Goal: Communication & Community: Ask a question

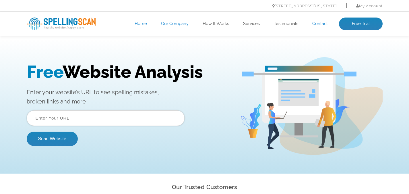
click at [323, 24] on link "Contact" at bounding box center [319, 24] width 15 height 6
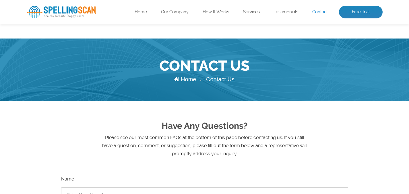
scroll to position [130, 0]
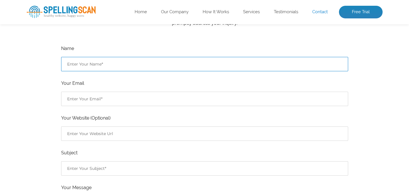
click at [101, 68] on input "Contact form" at bounding box center [204, 64] width 287 height 14
type input "Max"
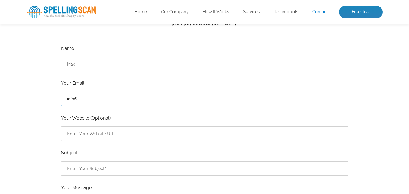
paste input "[DOMAIN_NAME]"
type input "[EMAIL_ADDRESS][DOMAIN_NAME]"
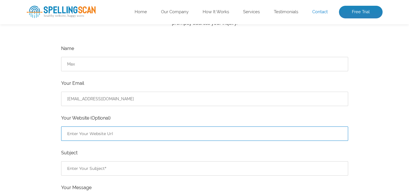
click at [101, 132] on input "Contact form" at bounding box center [204, 133] width 287 height 14
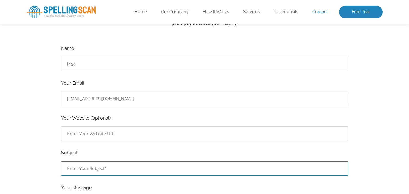
click at [92, 171] on input "Contact form" at bounding box center [204, 168] width 287 height 14
type input "Would like to feature you"
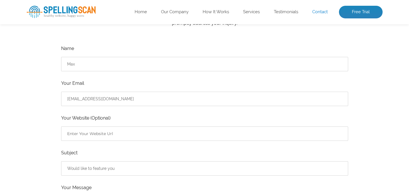
scroll to position [233, 0]
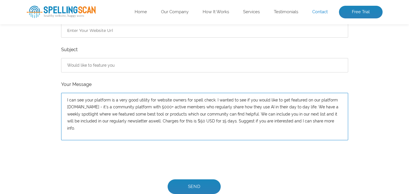
type textarea "I can see your platform is a very good utility for website owners for spell che…"
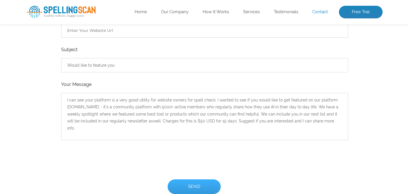
click at [195, 187] on input "Send" at bounding box center [193, 186] width 53 height 15
